Goal: Task Accomplishment & Management: Manage account settings

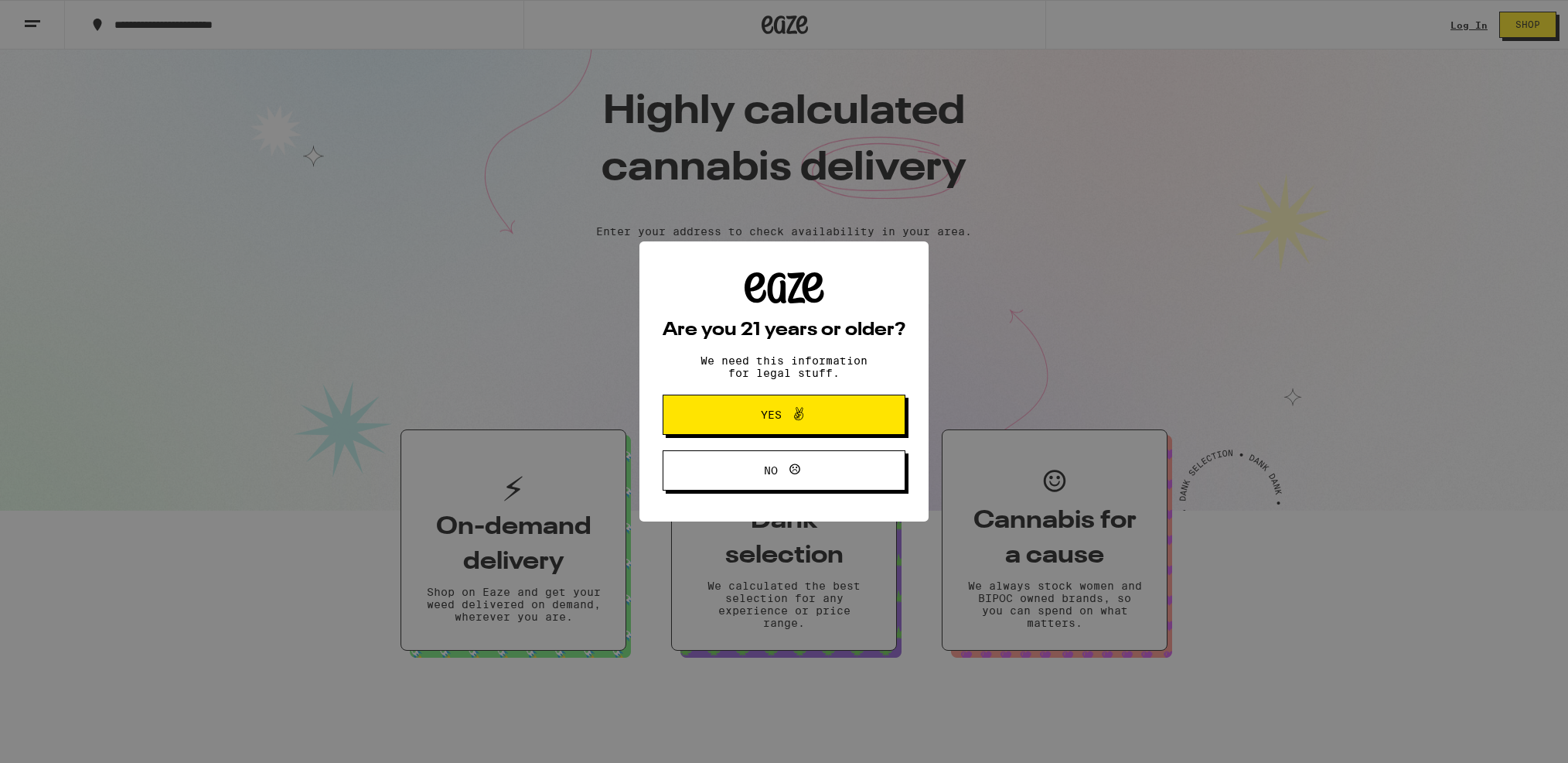
click at [803, 412] on icon at bounding box center [798, 413] width 19 height 19
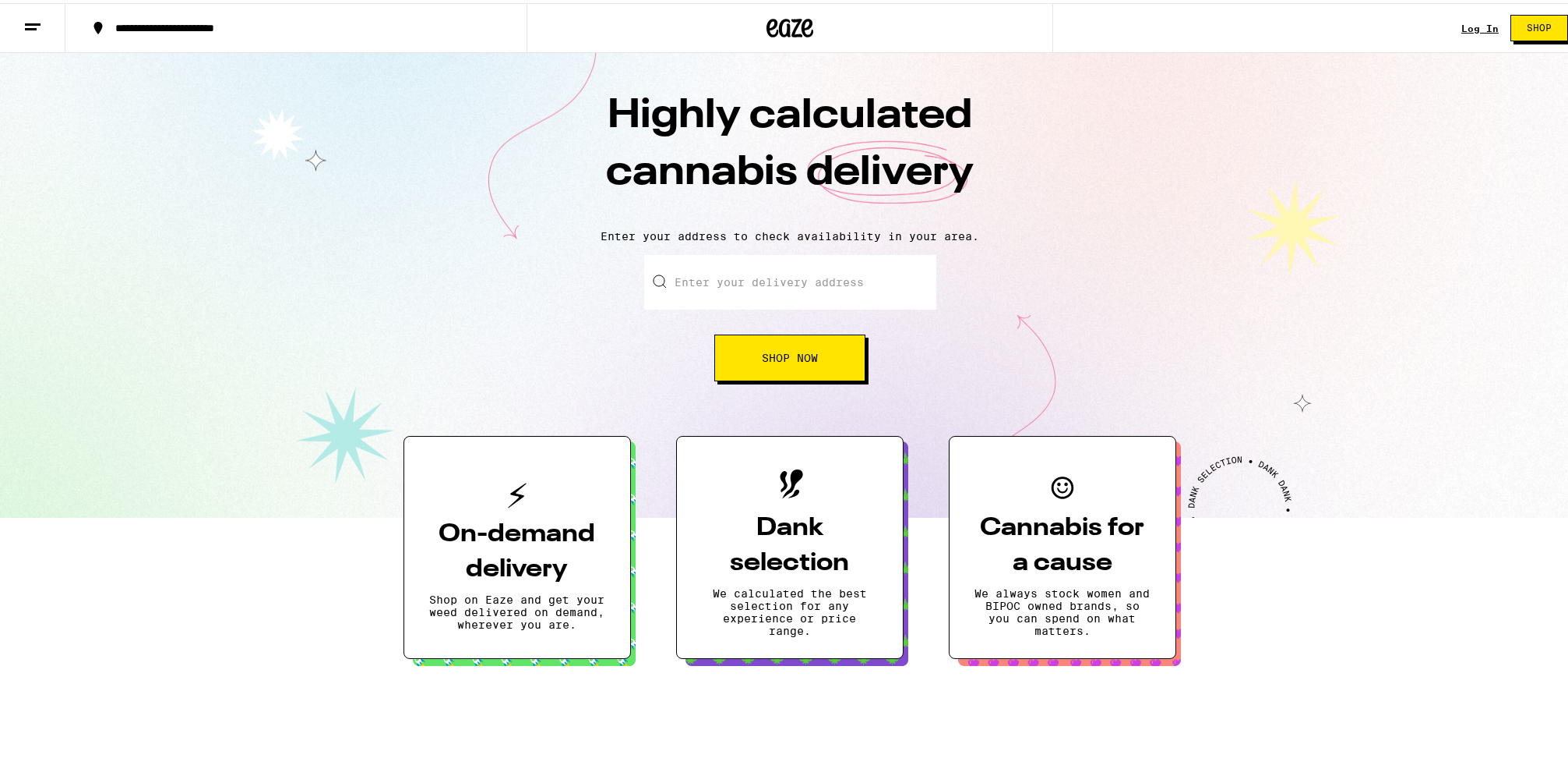
click at [1462, 22] on link "Log In" at bounding box center [1480, 26] width 38 height 10
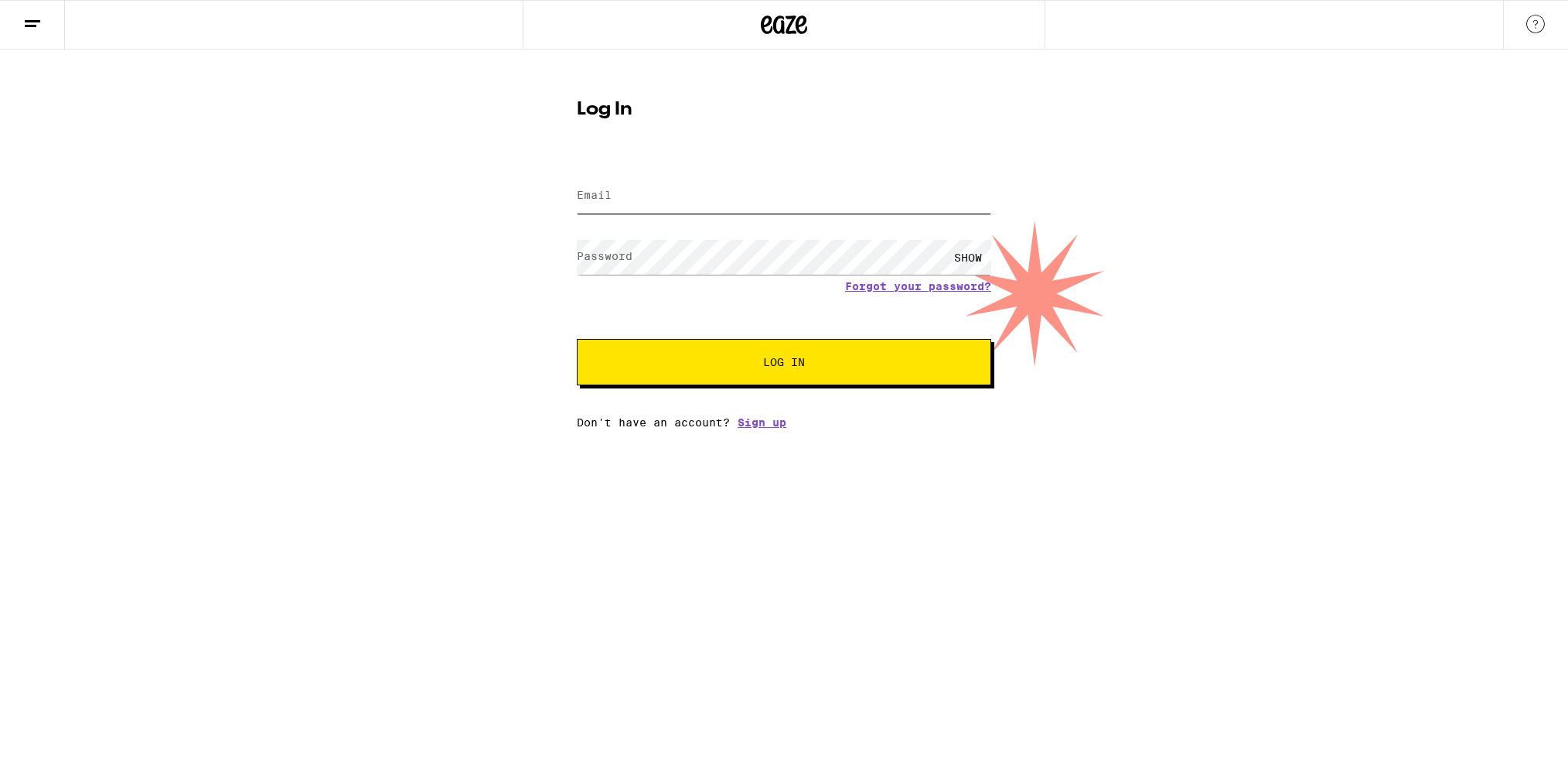
type input "[EMAIL_ADDRESS][DOMAIN_NAME]"
click at [756, 379] on button "Log In" at bounding box center [784, 361] width 415 height 46
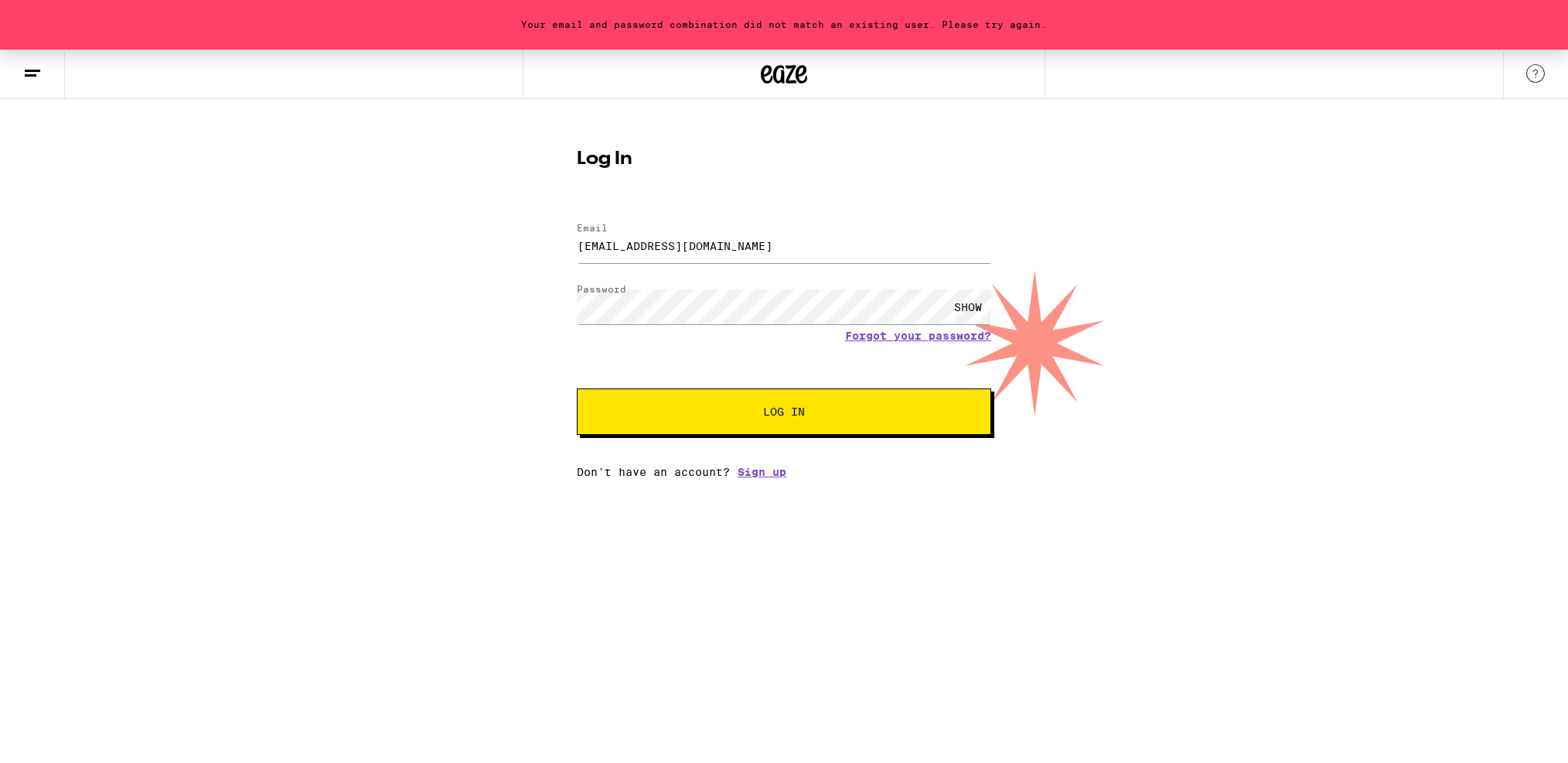
click at [976, 309] on div "SHOW" at bounding box center [968, 306] width 46 height 34
click at [791, 245] on input "[EMAIL_ADDRESS][DOMAIN_NAME]" at bounding box center [784, 245] width 415 height 34
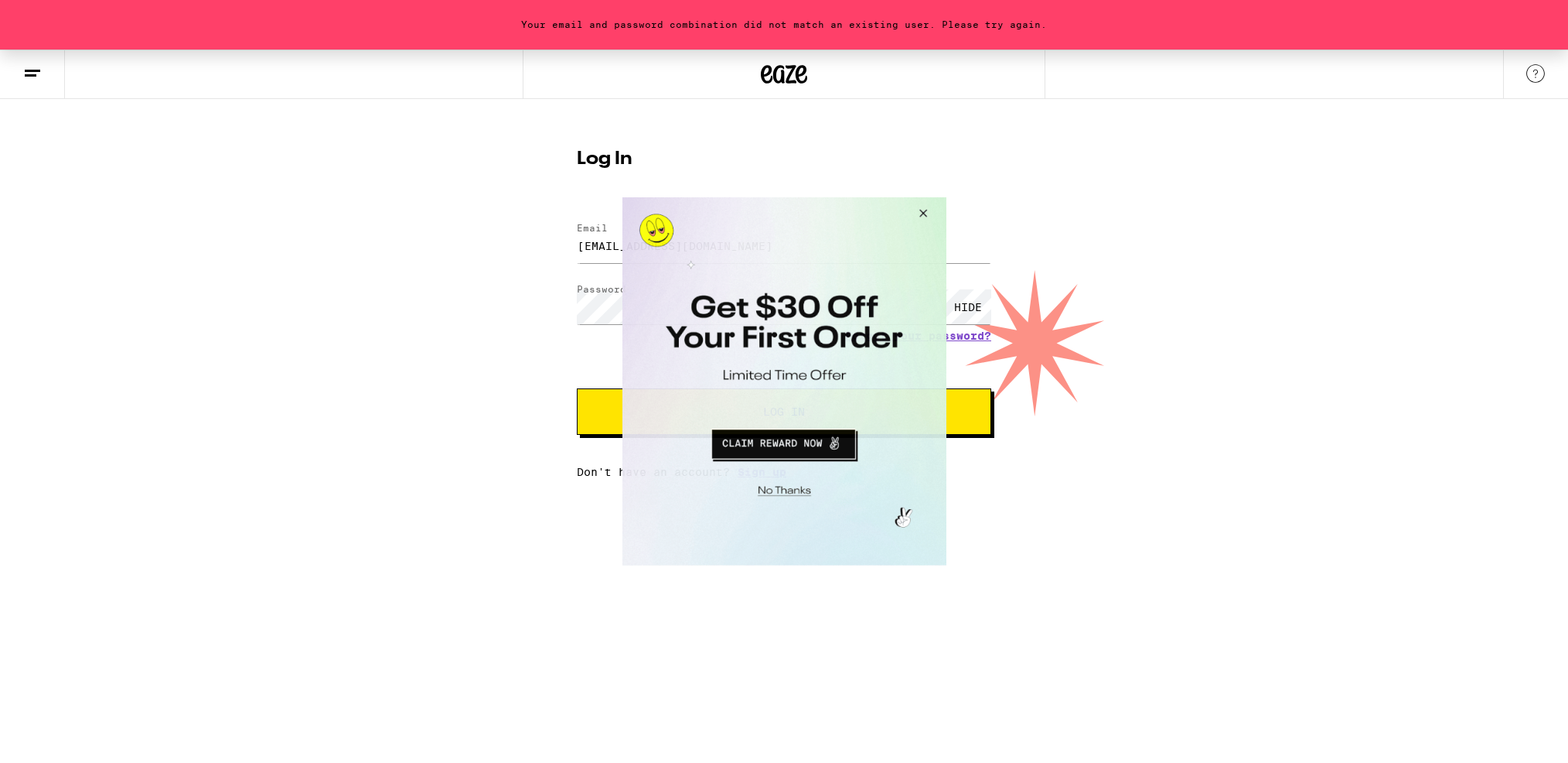
click at [924, 212] on button "Close Modal" at bounding box center [920, 216] width 42 height 37
